Goal: Information Seeking & Learning: Learn about a topic

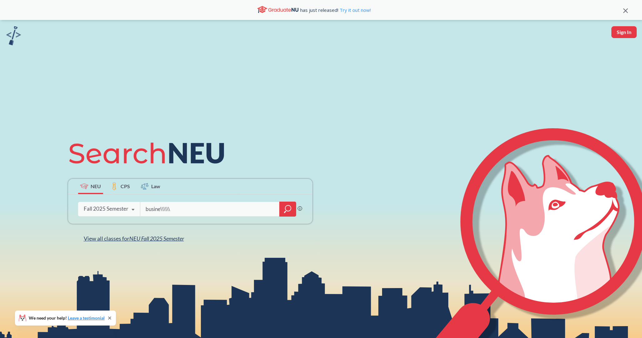
type input "busine\\\\\\"
click at [140, 240] on span "NEU Fall 2025 Semester" at bounding box center [156, 238] width 55 height 7
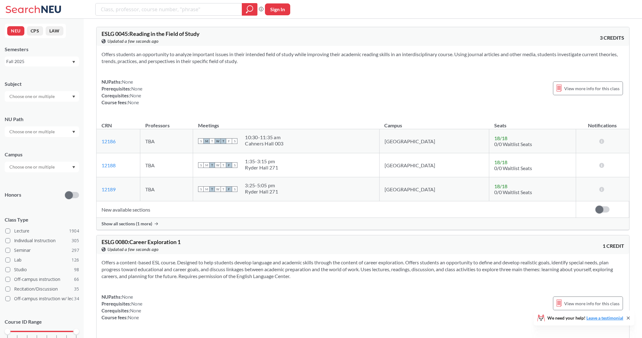
click at [56, 131] on div at bounding box center [42, 131] width 74 height 11
click at [52, 145] on span "( 181 )" at bounding box center [48, 145] width 10 height 5
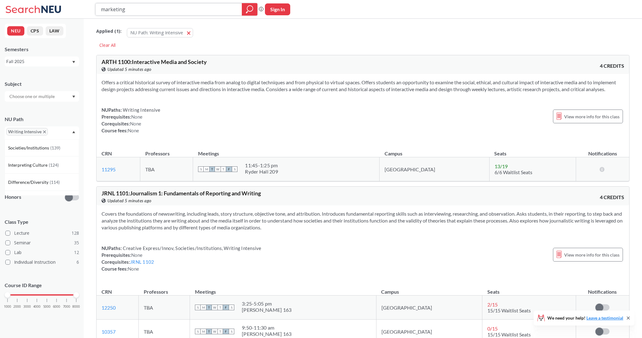
type input "marketing"
click at [188, 32] on button "NU Path: Writing Intensive Writing Intensive" at bounding box center [160, 32] width 66 height 9
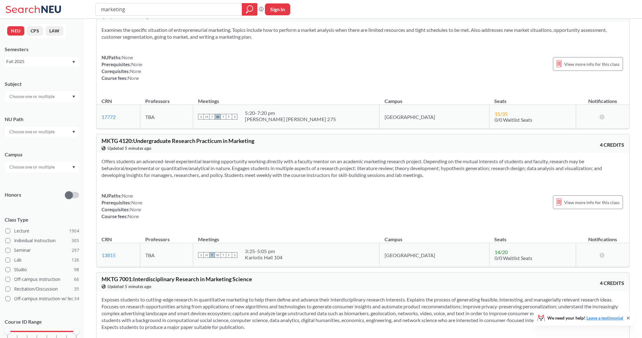
scroll to position [1961, 0]
